Goal: Use online tool/utility

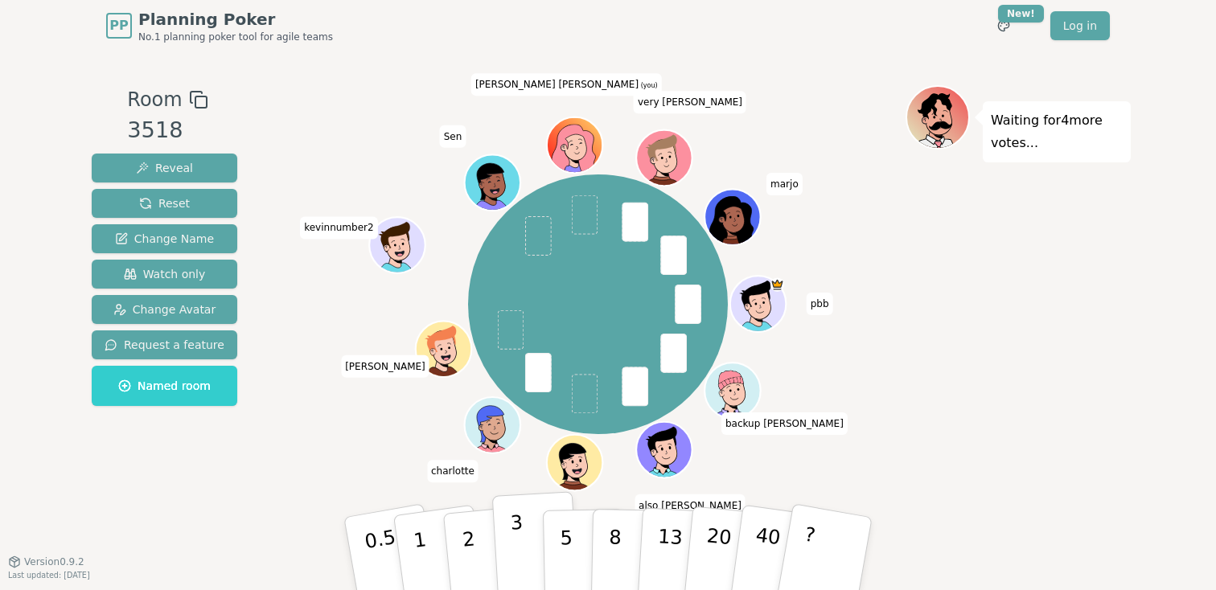
click at [505, 552] on button "3" at bounding box center [536, 553] width 88 height 125
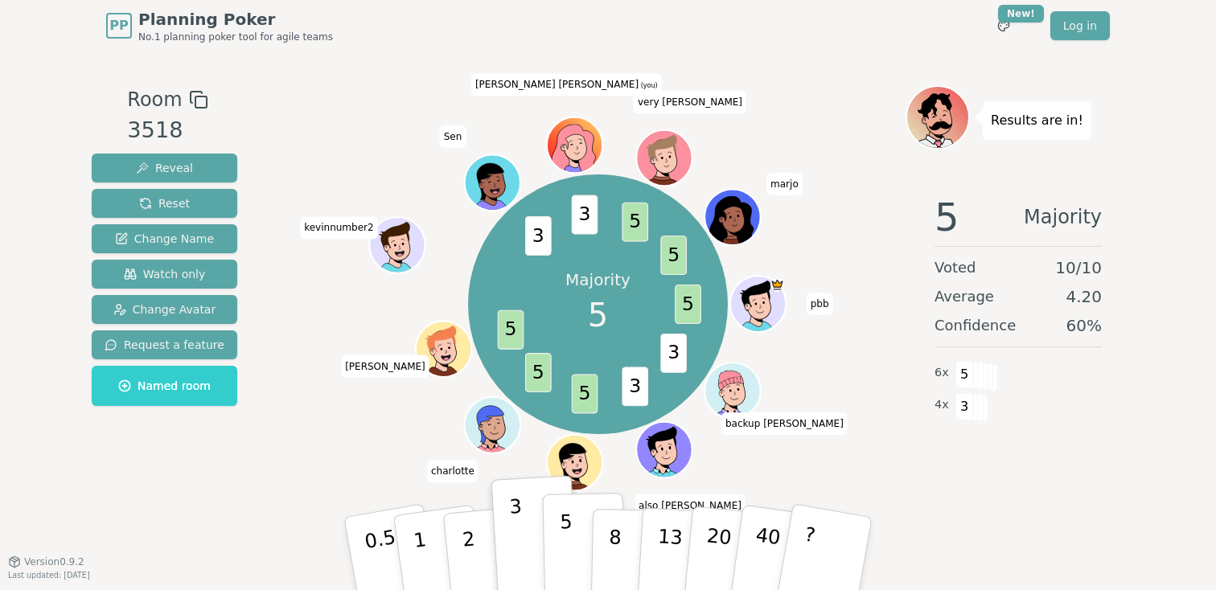
click at [568, 547] on p "5" at bounding box center [567, 554] width 14 height 87
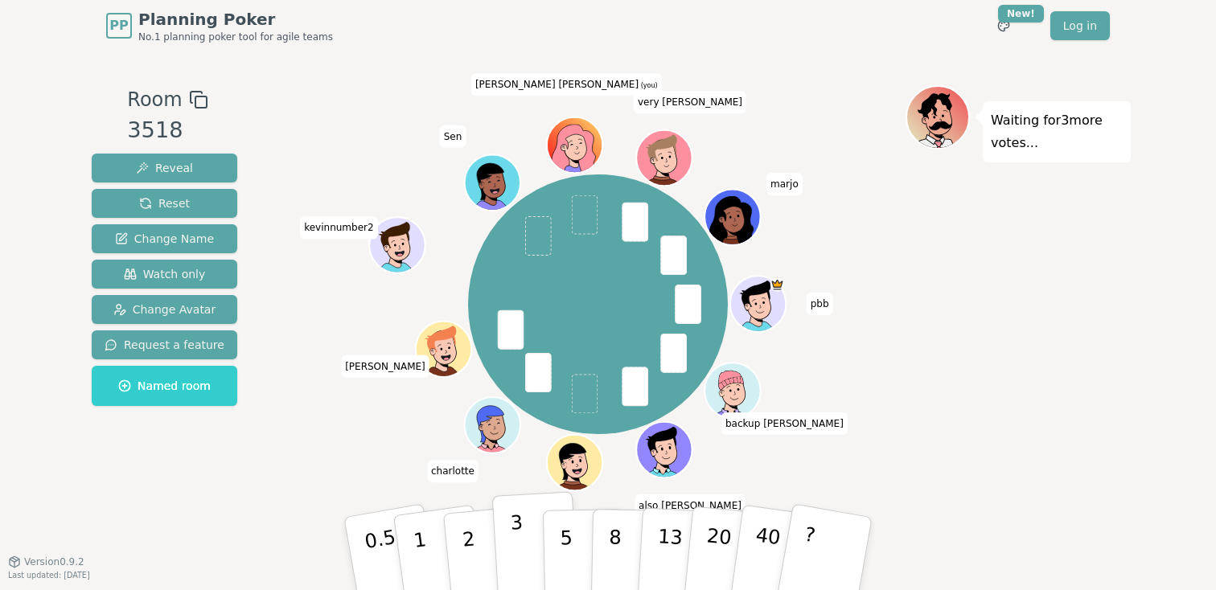
click at [524, 556] on button "3" at bounding box center [536, 553] width 88 height 125
click at [478, 553] on button "2" at bounding box center [488, 555] width 92 height 128
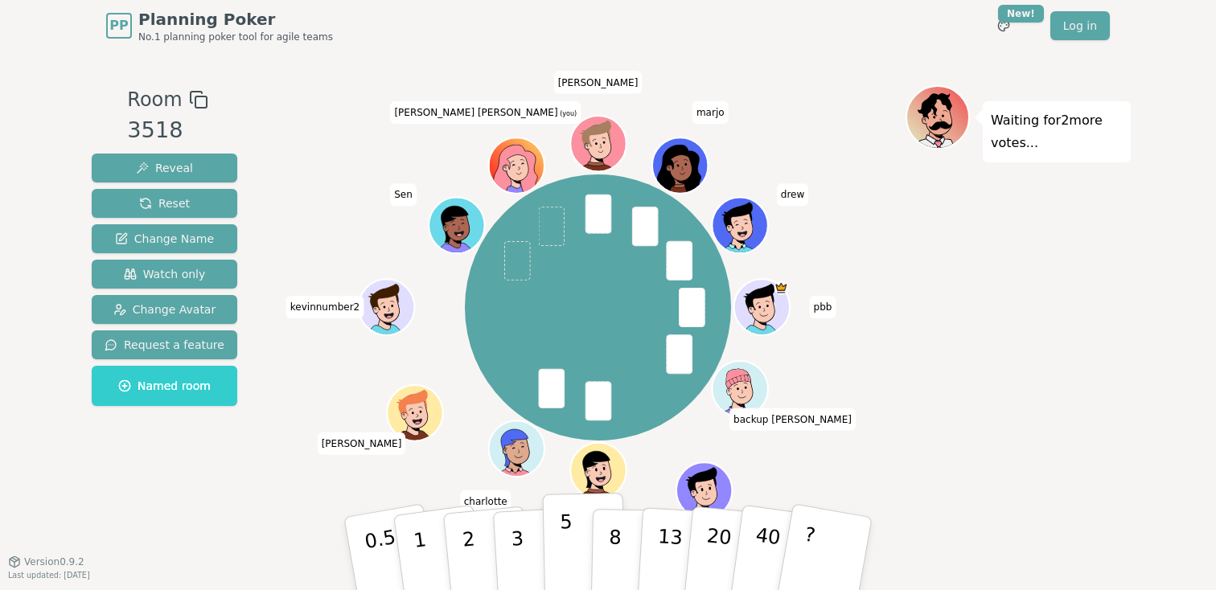
click at [559, 537] on button "5" at bounding box center [584, 554] width 83 height 122
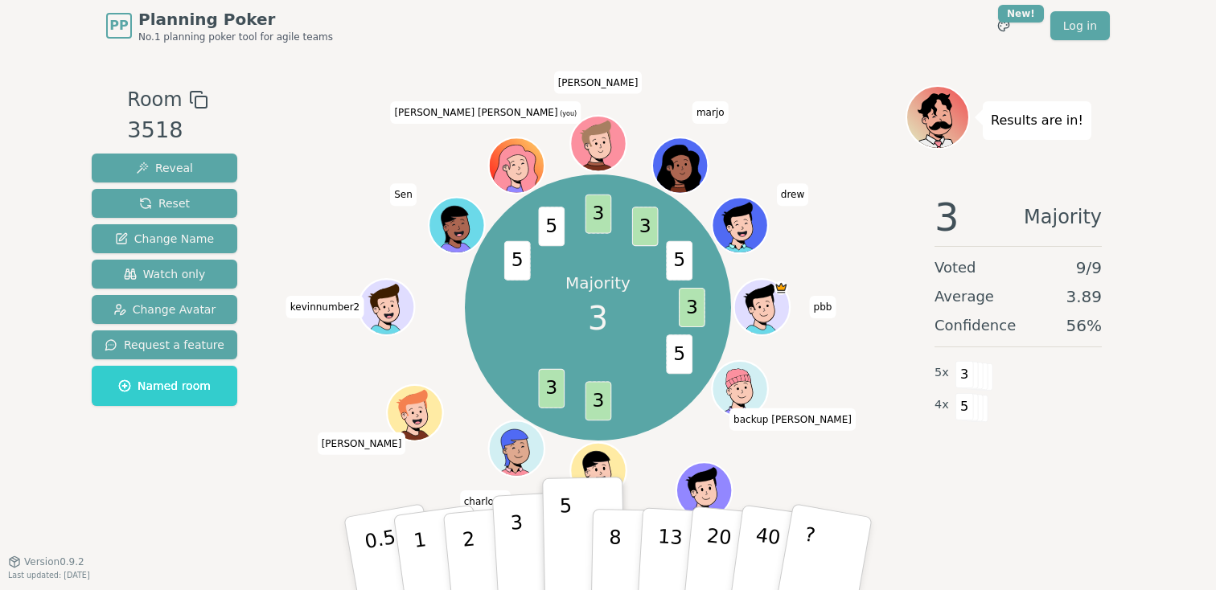
click at [519, 549] on p "3" at bounding box center [519, 556] width 18 height 88
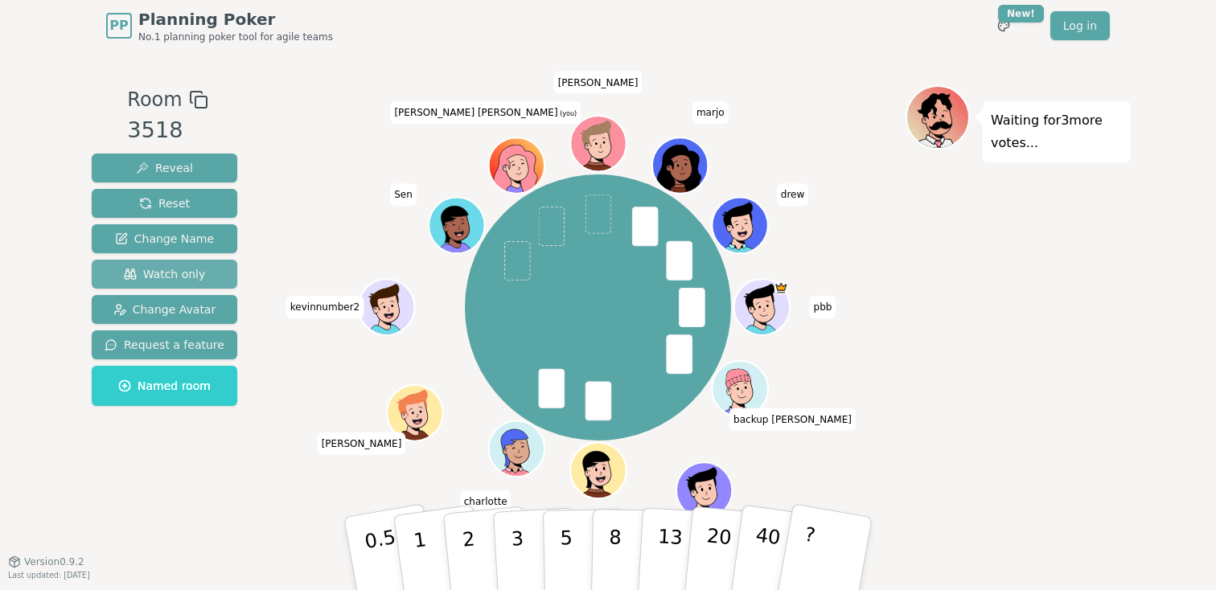
click at [179, 282] on span "Watch only" at bounding box center [165, 274] width 82 height 16
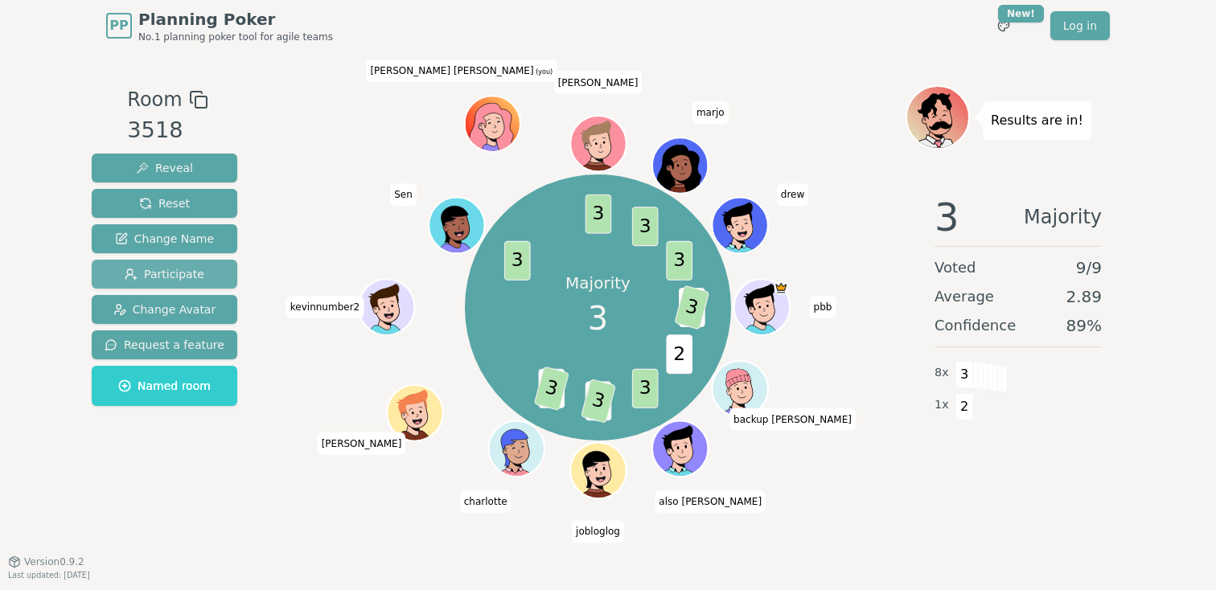
click at [160, 278] on span "Participate" at bounding box center [165, 274] width 80 height 16
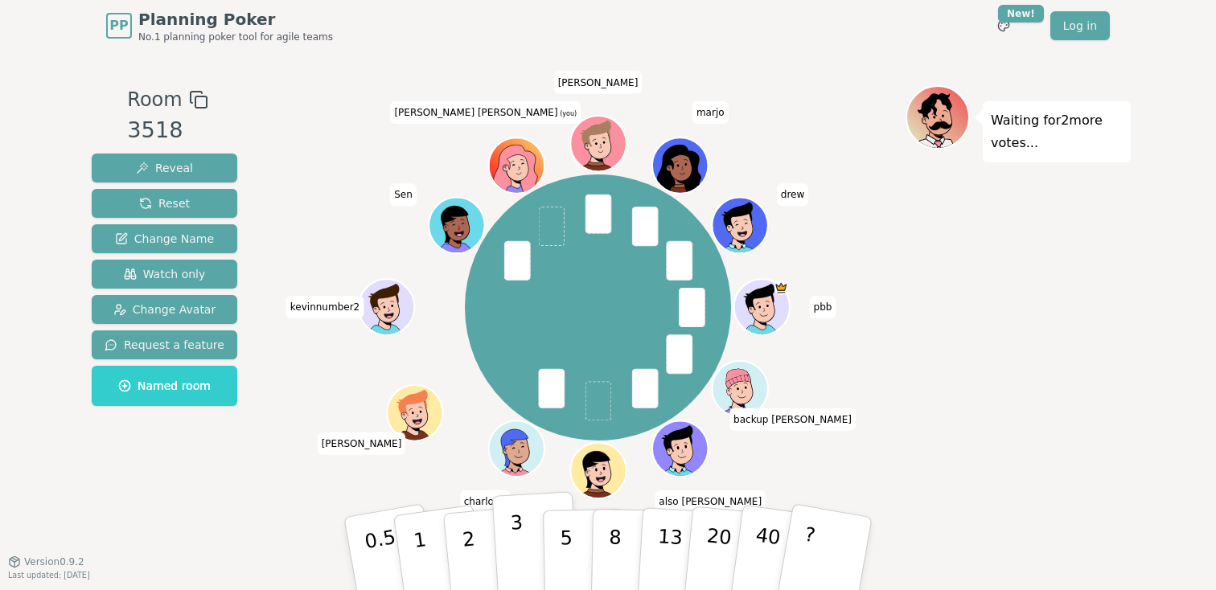
click at [520, 549] on p "3" at bounding box center [519, 556] width 18 height 88
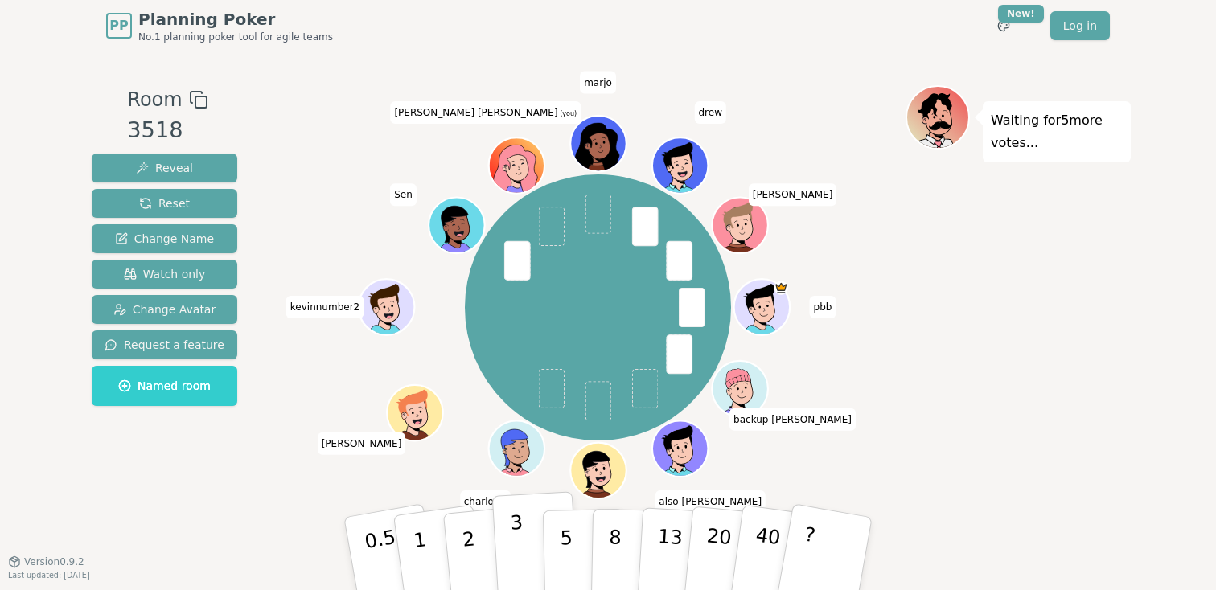
click at [505, 551] on button "3" at bounding box center [536, 553] width 88 height 125
